Goal: Find contact information: Find contact information

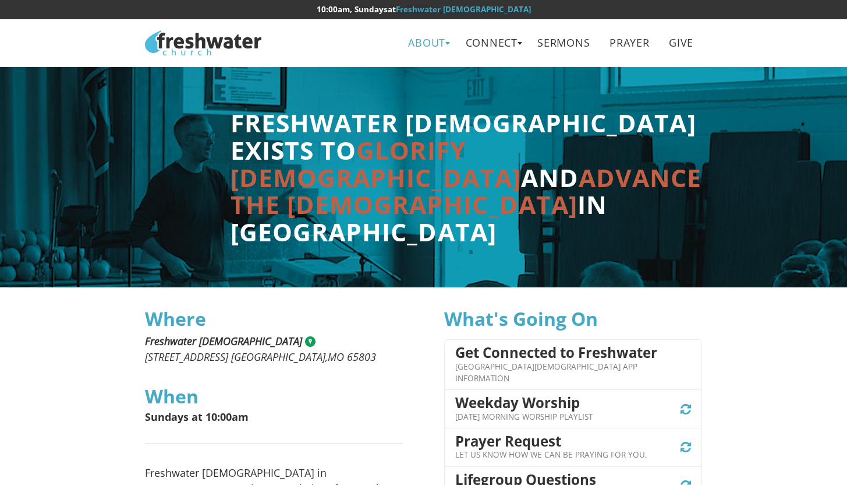
click at [430, 38] on link "About" at bounding box center [427, 43] width 54 height 26
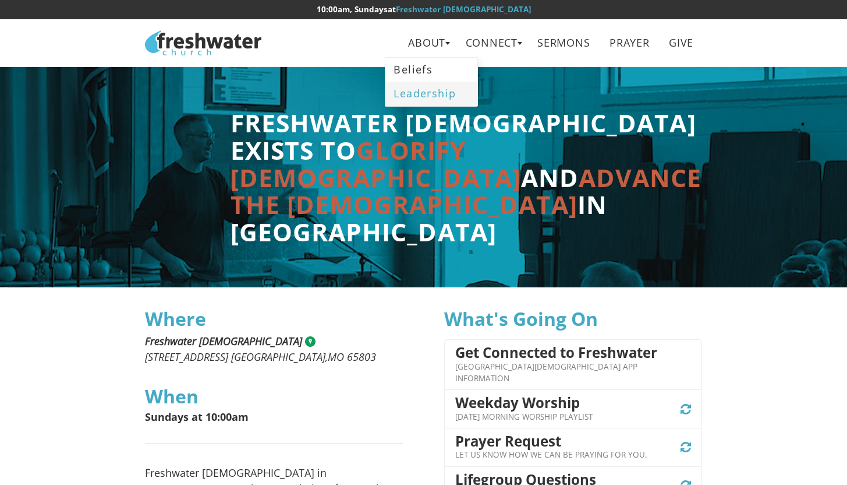
click at [419, 96] on link "Leadership" at bounding box center [432, 94] width 92 height 24
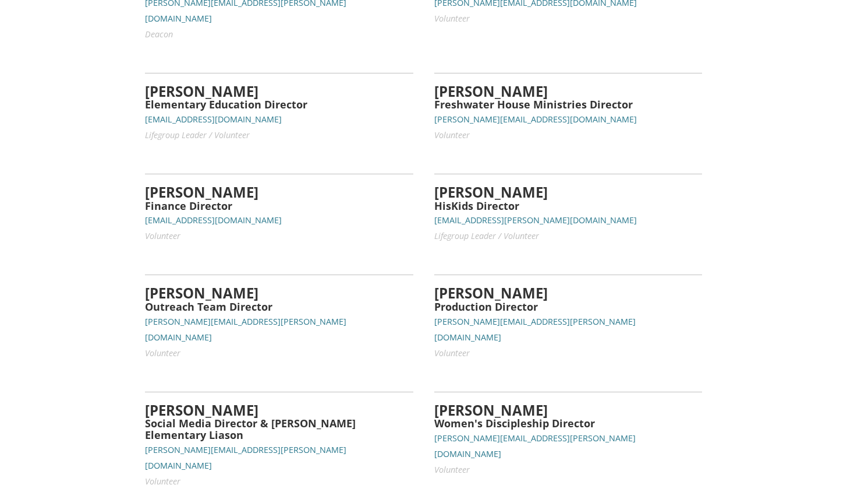
scroll to position [568, 0]
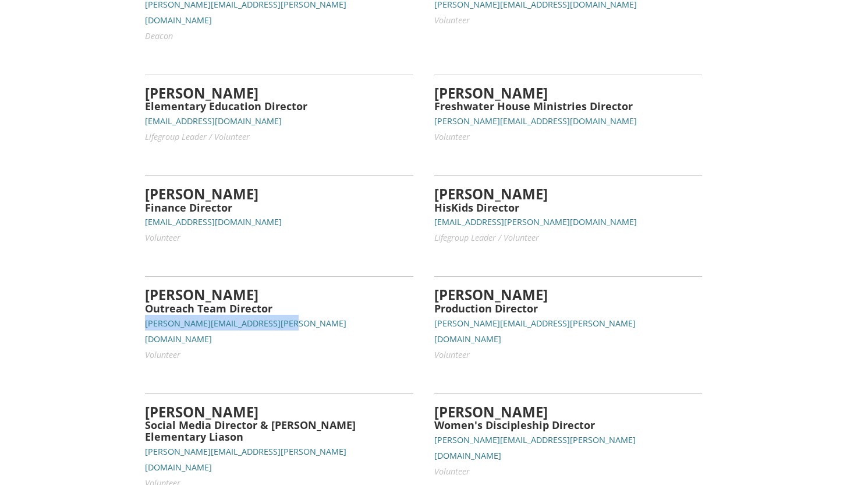
drag, startPoint x: 145, startPoint y: 276, endPoint x: 279, endPoint y: 275, distance: 133.9
click at [279, 314] on p "tracy.eastin@freshwaterchurch.tv Volunteer" at bounding box center [279, 337] width 268 height 47
copy small "tracy.eastin@freshwaterchurch.tv"
